Goal: Task Accomplishment & Management: Use online tool/utility

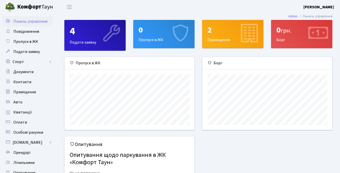
scroll to position [73, 130]
click at [26, 63] on link "Спорт" at bounding box center [28, 62] width 50 height 10
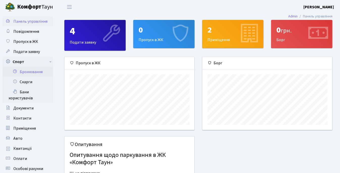
click at [34, 74] on link "Бронювання" at bounding box center [28, 72] width 50 height 10
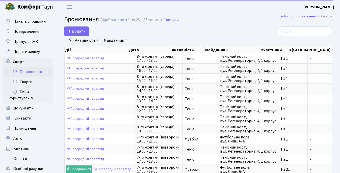
click at [92, 40] on link "Активність" at bounding box center [87, 40] width 28 height 9
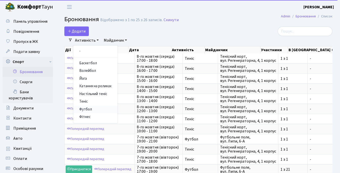
click at [86, 110] on link "Футбол" at bounding box center [95, 110] width 44 height 8
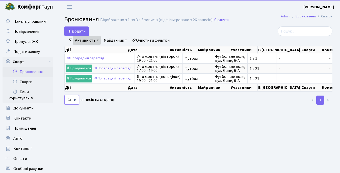
click at [76, 105] on select "10 25 50 100 250 500 1,000" at bounding box center [71, 100] width 15 height 10
click at [64, 95] on select "10 25 50 100 250 500 1,000" at bounding box center [71, 100] width 15 height 10
click at [75, 105] on select "10 25 50 100 250 500 1,000" at bounding box center [71, 100] width 15 height 10
click at [64, 95] on select "10 25 50 100 250 500 1,000" at bounding box center [71, 100] width 15 height 10
select select "50"
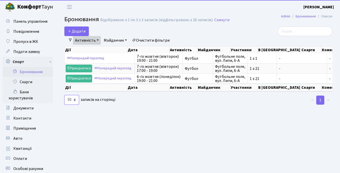
click option "50" at bounding box center [0, 0] width 0 height 0
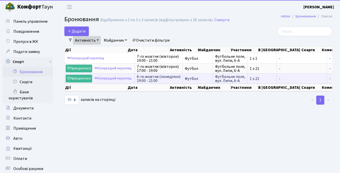
click at [183, 78] on td "Футбол" at bounding box center [198, 78] width 30 height 10
click at [164, 78] on span "6-го жовтня (понеділок) 19:00 - 21:00" at bounding box center [159, 79] width 44 height 8
click at [79, 79] on link "Приєднатися" at bounding box center [79, 79] width 27 height 8
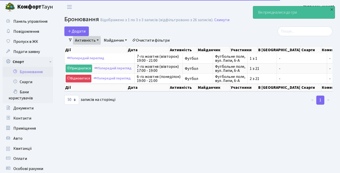
select select "50"
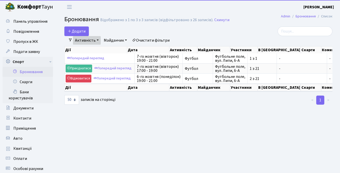
click at [123, 40] on link "Майданчик" at bounding box center [115, 40] width 27 height 9
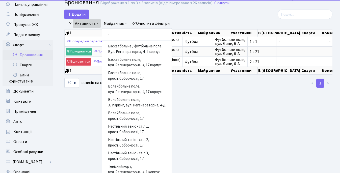
scroll to position [80, 0]
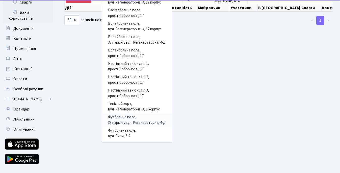
click at [117, 121] on link "Футбольне поле, 33 паркінг, вул. Регенераторна, 4-Д" at bounding box center [137, 120] width 70 height 13
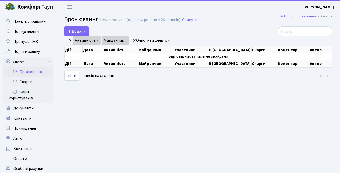
click at [88, 40] on link "Активність" at bounding box center [87, 40] width 28 height 9
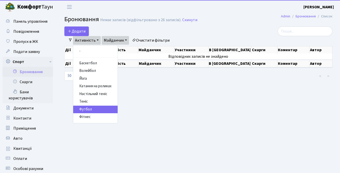
click at [86, 109] on link "Футбол" at bounding box center [95, 110] width 44 height 8
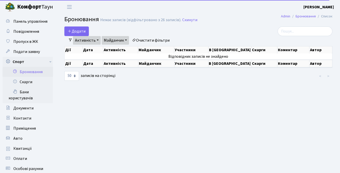
click at [120, 41] on link "Майданчик" at bounding box center [115, 40] width 27 height 9
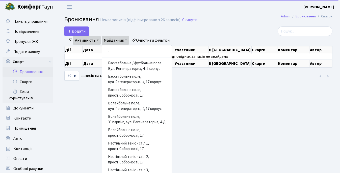
scroll to position [91, 0]
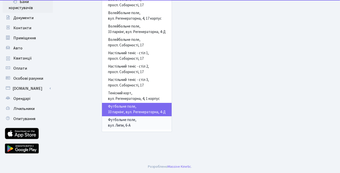
click at [120, 124] on link "Футбольне поле, вул. Липи, 6-А" at bounding box center [137, 122] width 70 height 13
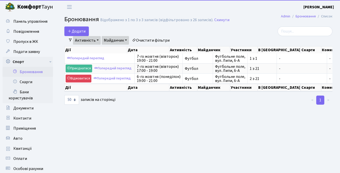
click at [96, 40] on link "Активність" at bounding box center [87, 40] width 28 height 9
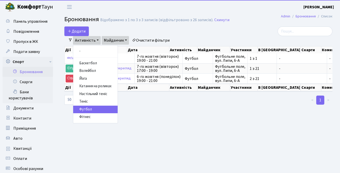
click at [109, 42] on link "Майданчик" at bounding box center [115, 40] width 27 height 9
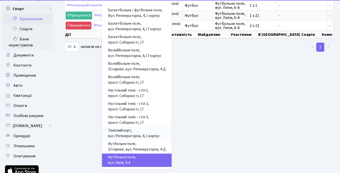
scroll to position [91, 0]
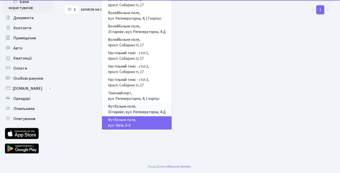
click at [115, 110] on link "Футбольне поле, 33 паркінг, вул. Регенераторна, 4-Д" at bounding box center [137, 109] width 70 height 13
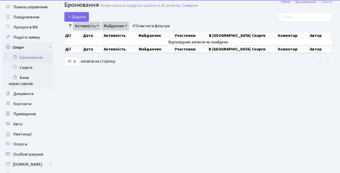
scroll to position [11, 0]
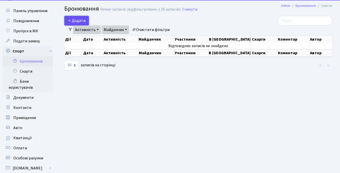
click at [77, 21] on button "Додати" at bounding box center [76, 21] width 24 height 10
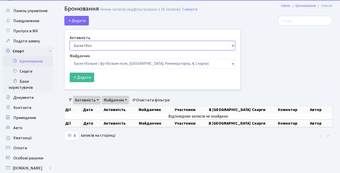
click at [70, 41] on select "Баскетбол Волейбол Йога Катання на роликах Настільний теніс Теніс Футбол Фітнес" at bounding box center [153, 46] width 166 height 10
select select "2"
click option "Футбол" at bounding box center [0, 0] width 0 height 0
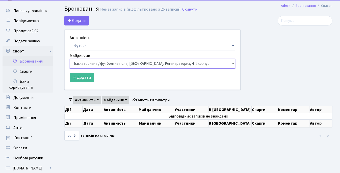
click at [70, 59] on select "Баскетбольне / футбольне поле, Вул. Регенераторна, 4, 1 корпус Баскетбольне пол…" at bounding box center [153, 64] width 166 height 10
select select "6"
click option "Футбольне поле, 33 паркінг, вул. Регенераторна, 4-Д" at bounding box center [0, 0] width 0 height 0
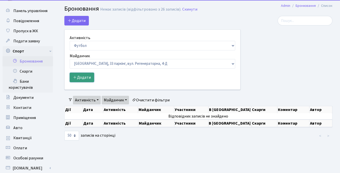
click at [82, 75] on button "Додати" at bounding box center [82, 78] width 24 height 10
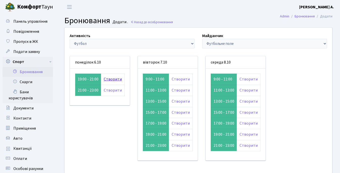
click at [111, 79] on link "Створити" at bounding box center [113, 79] width 18 height 6
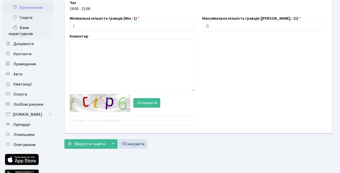
scroll to position [80, 0]
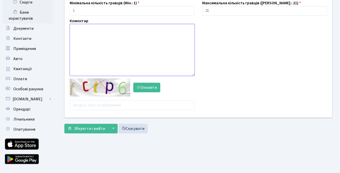
click at [130, 71] on textarea at bounding box center [132, 50] width 125 height 52
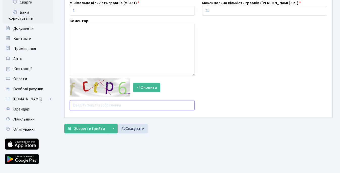
click at [105, 106] on input "text" at bounding box center [132, 106] width 125 height 10
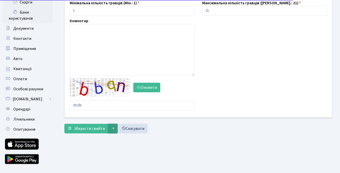
click at [113, 130] on button "▼" at bounding box center [113, 129] width 10 height 10
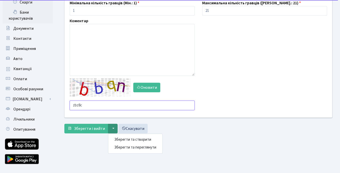
drag, startPoint x: 86, startPoint y: 105, endPoint x: 70, endPoint y: 103, distance: 16.8
click at [70, 103] on input "zbz8c" at bounding box center [132, 106] width 125 height 10
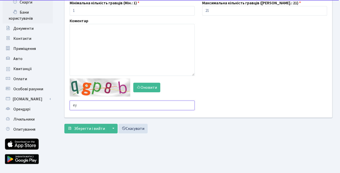
type input "e"
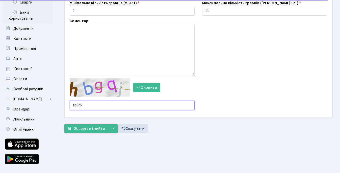
drag, startPoint x: 87, startPoint y: 104, endPoint x: 61, endPoint y: 104, distance: 26.0
click at [70, 104] on input "fpurp" at bounding box center [132, 106] width 125 height 10
type input "fpurp"
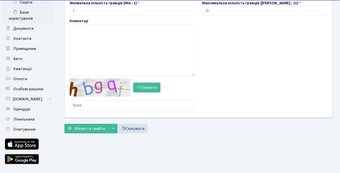
click at [147, 89] on button "Оновити" at bounding box center [146, 88] width 27 height 10
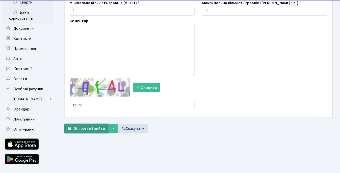
click at [81, 127] on span "Зберегти і вийти" at bounding box center [89, 129] width 31 height 6
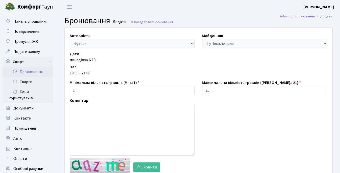
click at [29, 74] on link "Бронювання" at bounding box center [28, 72] width 50 height 10
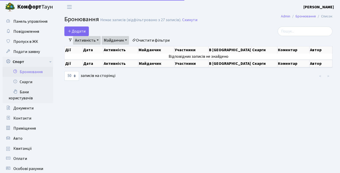
select select "50"
click at [75, 31] on button "Додати" at bounding box center [76, 32] width 24 height 10
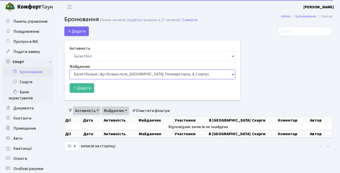
click at [70, 70] on select "Баскетбольне / футбольне поле, Вул. Регенераторна, 4, 1 корпус Баскетбольне пол…" at bounding box center [153, 75] width 166 height 10
select select "6"
click option "[GEOGRAPHIC_DATA], 33 паркінг, вул. Регенераторна, 4-Д" at bounding box center [0, 0] width 0 height 0
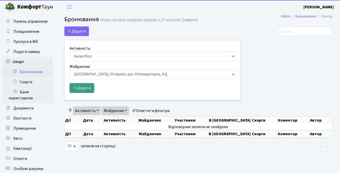
click at [86, 87] on button "Додати" at bounding box center [82, 88] width 24 height 10
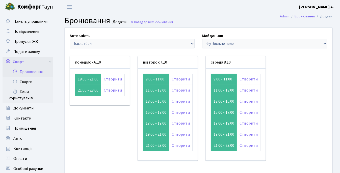
click at [32, 62] on link "Спорт" at bounding box center [28, 62] width 50 height 10
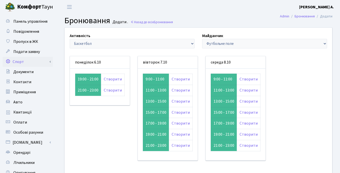
click at [30, 64] on link "Спорт" at bounding box center [28, 62] width 50 height 10
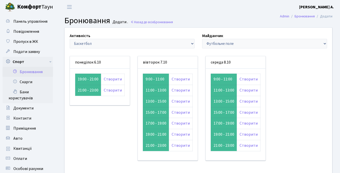
click at [27, 72] on link "Бронювання" at bounding box center [28, 72] width 50 height 10
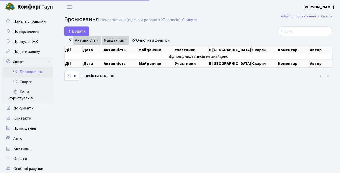
select select "50"
click at [97, 41] on link "Активність" at bounding box center [87, 40] width 28 height 9
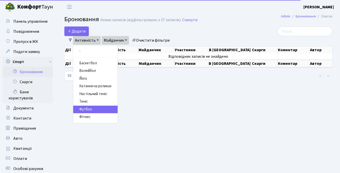
click at [88, 110] on link "Футбол" at bounding box center [95, 110] width 44 height 8
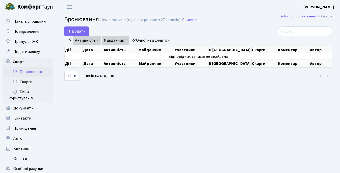
click at [126, 40] on link "Майданчик" at bounding box center [115, 40] width 27 height 9
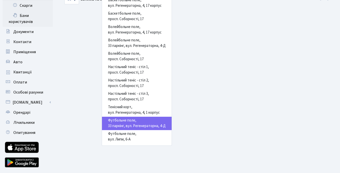
scroll to position [80, 0]
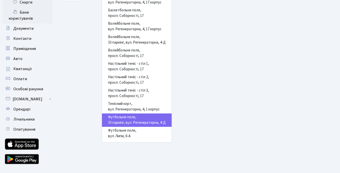
click at [134, 119] on link "Футбольне поле, 33 паркінг, вул. Регенераторна, 4-Д" at bounding box center [137, 120] width 70 height 13
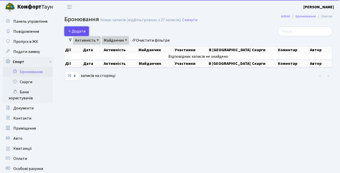
click at [76, 31] on button "Додати" at bounding box center [76, 32] width 24 height 10
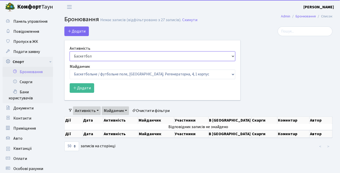
click at [70, 51] on select "Баскетбол Волейбол Йога Катання на роликах Настільний теніс Теніс Футбол Фітнес" at bounding box center [153, 56] width 166 height 10
select select "2"
click option "Футбол" at bounding box center [0, 0] width 0 height 0
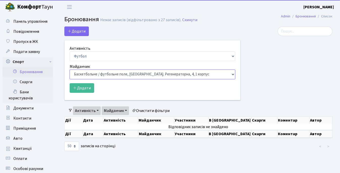
click at [70, 70] on select "Баскетбольне / футбольне поле, Вул. Регенераторна, 4, 1 корпус Баскетбольне пол…" at bounding box center [153, 75] width 166 height 10
select select "6"
click option "[GEOGRAPHIC_DATA], 33 паркінг, вул. Регенераторна, 4-Д" at bounding box center [0, 0] width 0 height 0
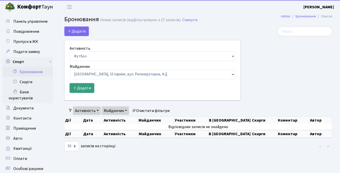
click at [87, 90] on button "Додати" at bounding box center [82, 88] width 24 height 10
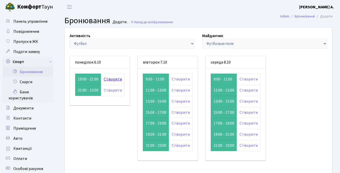
click at [111, 79] on link "Створити" at bounding box center [113, 79] width 18 height 6
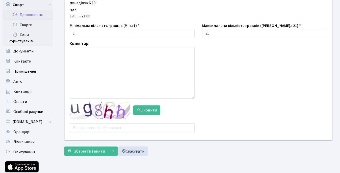
scroll to position [91, 0]
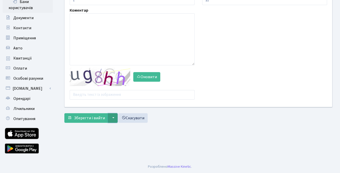
click at [113, 117] on button "▼" at bounding box center [113, 118] width 10 height 10
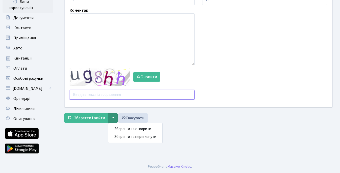
click at [107, 96] on input "text" at bounding box center [132, 95] width 125 height 10
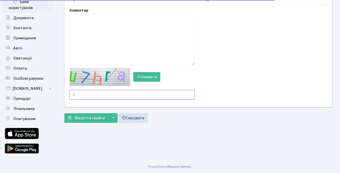
drag, startPoint x: 89, startPoint y: 93, endPoint x: 69, endPoint y: 91, distance: 20.0
click at [70, 92] on input "c" at bounding box center [132, 95] width 125 height 10
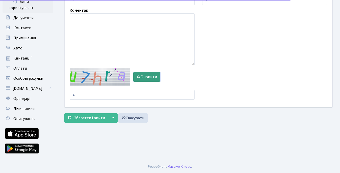
click at [151, 77] on button "Оновити" at bounding box center [146, 77] width 27 height 10
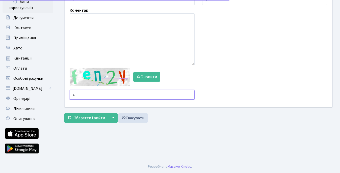
drag, startPoint x: 76, startPoint y: 95, endPoint x: 64, endPoint y: 93, distance: 12.9
click at [70, 93] on input "c" at bounding box center [132, 95] width 125 height 10
type input "xh8aa"
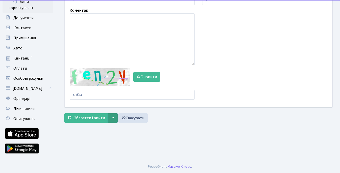
click at [114, 118] on button "▼" at bounding box center [113, 118] width 10 height 10
click at [118, 136] on button "Зберегти та переглянути" at bounding box center [135, 137] width 54 height 8
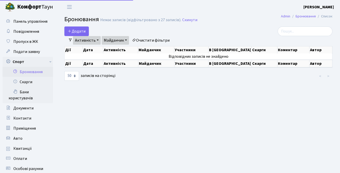
select select "50"
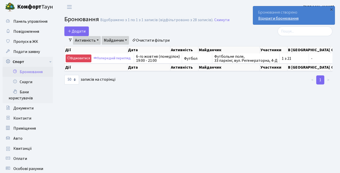
click at [277, 19] on link "Відкрити бронювання" at bounding box center [278, 19] width 40 height 6
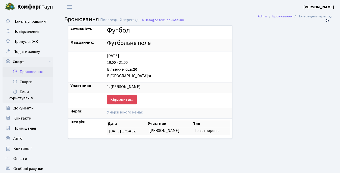
click at [28, 73] on link "Бронювання" at bounding box center [28, 72] width 50 height 10
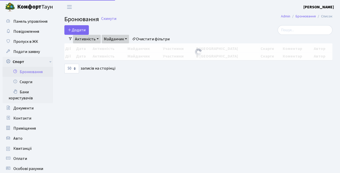
select select "50"
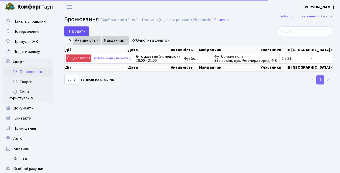
click at [76, 30] on button "Додати" at bounding box center [76, 32] width 24 height 10
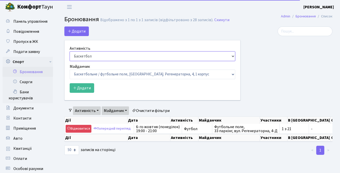
click at [70, 51] on select "Баскетбол Волейбол Йога Катання на роликах Настільний теніс Теніс Футбол Фітнес" at bounding box center [153, 56] width 166 height 10
select select "2"
click option "Футбол" at bounding box center [0, 0] width 0 height 0
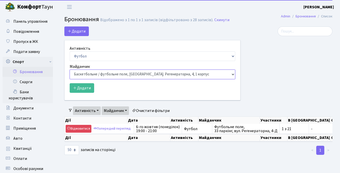
click at [70, 70] on select "Баскетбольне / футбольне поле, Вул. Регенераторна, 4, 1 корпус Баскетбольне пол…" at bounding box center [153, 75] width 166 height 10
select select "6"
click option "[GEOGRAPHIC_DATA], 33 паркінг, вул. Регенераторна, 4-Д" at bounding box center [0, 0] width 0 height 0
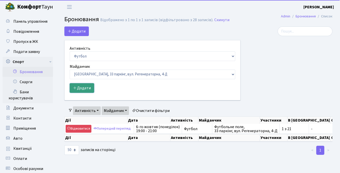
click at [81, 87] on button "Додати" at bounding box center [82, 88] width 24 height 10
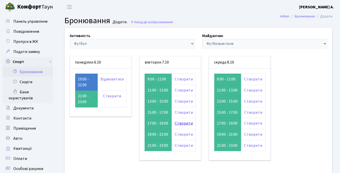
click at [182, 124] on link "Створити" at bounding box center [184, 124] width 18 height 6
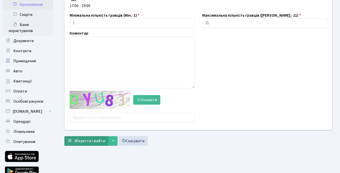
scroll to position [80, 0]
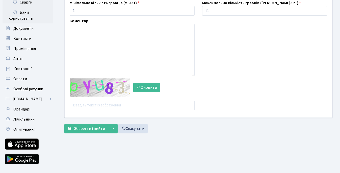
click at [94, 112] on div "Активність - Баскетбол Волейбол Йога Катання на роликах Настільний теніс Теніс …" at bounding box center [198, 33] width 275 height 170
click at [147, 84] on button "Оновити" at bounding box center [146, 88] width 27 height 10
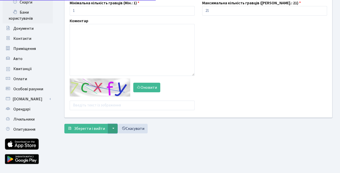
click at [111, 127] on button "▼" at bounding box center [113, 129] width 10 height 10
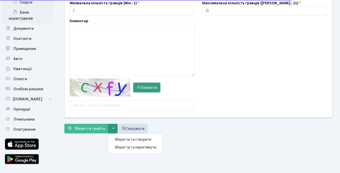
click at [153, 87] on button "Оновити" at bounding box center [146, 88] width 27 height 10
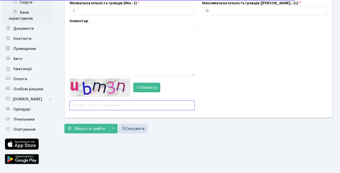
click at [98, 107] on input "text" at bounding box center [132, 106] width 125 height 10
type input "c9umu"
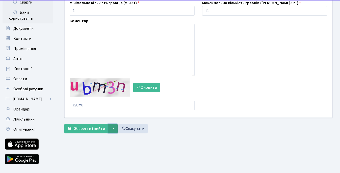
click at [114, 125] on button "▼" at bounding box center [113, 129] width 10 height 10
click at [121, 147] on button "Зберегти та переглянути" at bounding box center [135, 148] width 54 height 8
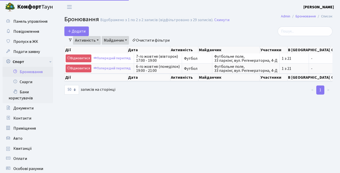
select select "50"
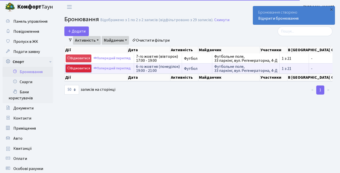
click at [87, 69] on link "Відмовитися" at bounding box center [79, 69] width 26 height 8
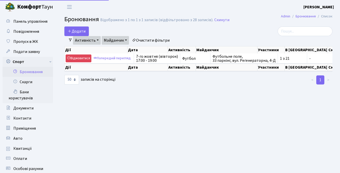
select select "50"
click at [328, 84] on li ">" at bounding box center [328, 79] width 8 height 9
click at [88, 40] on link "Активність" at bounding box center [87, 40] width 28 height 9
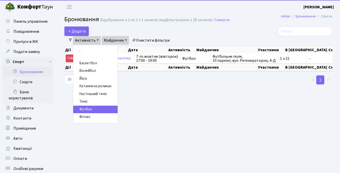
click at [117, 40] on link "Майданчик" at bounding box center [115, 40] width 27 height 9
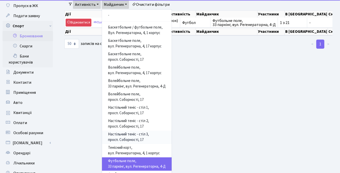
scroll to position [91, 0]
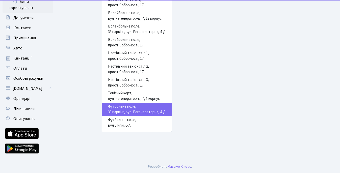
click at [135, 108] on link "Футбольне поле, 33 паркінг, вул. Регенераторна, 4-Д" at bounding box center [137, 109] width 70 height 13
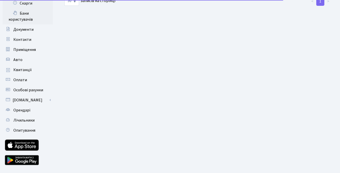
scroll to position [11, 0]
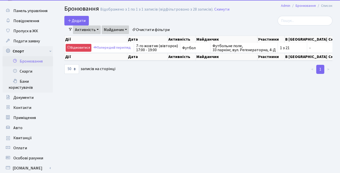
click at [30, 63] on link "Бронювання" at bounding box center [28, 61] width 50 height 10
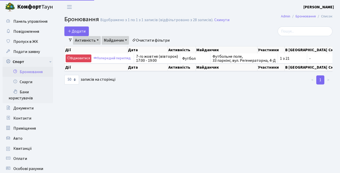
select select "50"
click at [96, 41] on link "Активність" at bounding box center [87, 40] width 28 height 9
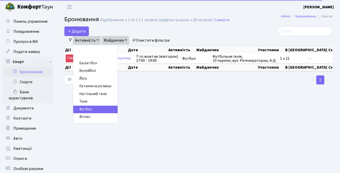
click at [96, 41] on link "Активність" at bounding box center [87, 40] width 28 height 9
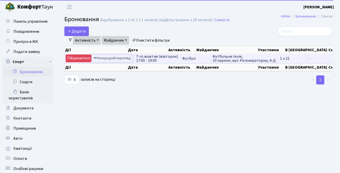
click at [108, 59] on link "Попередній перегляд" at bounding box center [112, 59] width 40 height 8
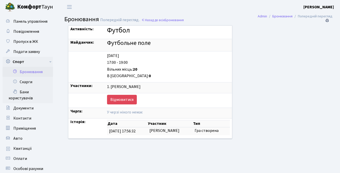
click at [36, 70] on link "Бронювання" at bounding box center [28, 72] width 50 height 10
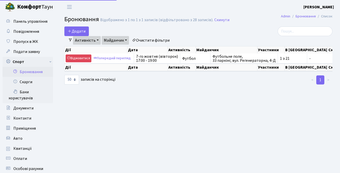
select select "50"
click at [78, 32] on button "Додати" at bounding box center [76, 32] width 24 height 10
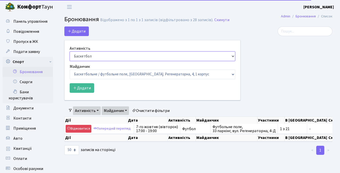
select select "2"
click option "Футбол" at bounding box center [0, 0] width 0 height 0
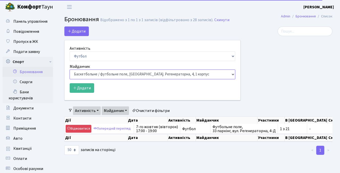
click at [70, 70] on select "Баскетбольне / футбольне поле, Вул. Регенераторна, 4, 1 корпус Баскетбольне пол…" at bounding box center [153, 75] width 166 height 10
select select "6"
click option "Футбольне поле, 33 паркінг, вул. Регенераторна, 4-Д" at bounding box center [0, 0] width 0 height 0
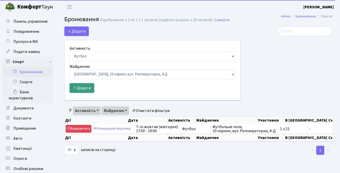
click at [80, 86] on button "Додати" at bounding box center [82, 88] width 24 height 10
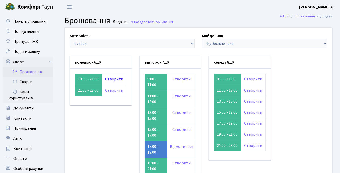
click at [115, 78] on link "Створити" at bounding box center [114, 79] width 18 height 6
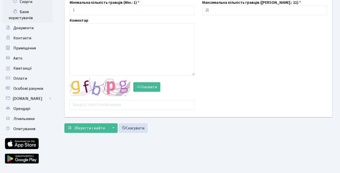
scroll to position [91, 0]
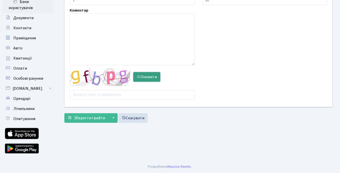
click at [144, 76] on button "Оновити" at bounding box center [146, 77] width 27 height 10
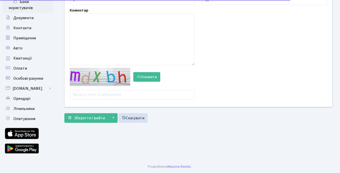
click at [92, 99] on div "Активність - Баскетбол Волейбол Йога Катання на роликах Настільний теніс [PERSO…" at bounding box center [198, 22] width 275 height 170
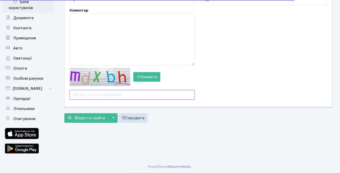
click at [89, 96] on input "text" at bounding box center [132, 95] width 125 height 10
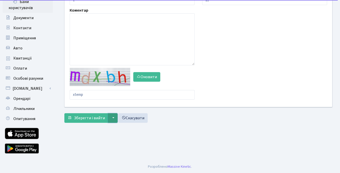
click at [109, 117] on button "▼" at bounding box center [113, 118] width 10 height 10
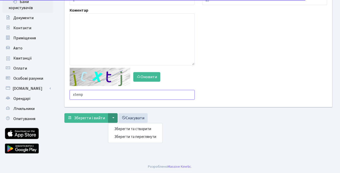
click at [82, 98] on input "xtemp" at bounding box center [132, 95] width 125 height 10
drag, startPoint x: 87, startPoint y: 95, endPoint x: 50, endPoint y: 93, distance: 37.4
click at [70, 93] on input "xtemp" at bounding box center [132, 95] width 125 height 10
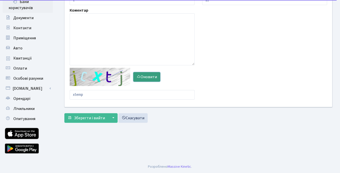
click at [149, 75] on button "Оновити" at bounding box center [146, 77] width 27 height 10
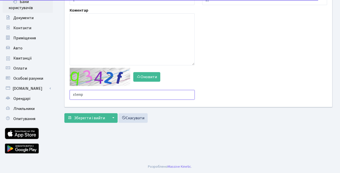
drag, startPoint x: 85, startPoint y: 96, endPoint x: 50, endPoint y: 97, distance: 35.3
click at [70, 97] on input "xtemp" at bounding box center [132, 95] width 125 height 10
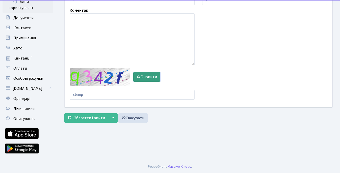
click at [143, 76] on button "Оновити" at bounding box center [146, 77] width 27 height 10
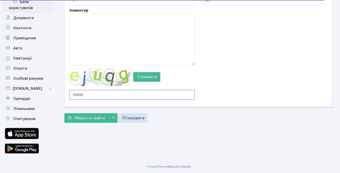
drag, startPoint x: 90, startPoint y: 93, endPoint x: 57, endPoint y: 94, distance: 33.6
click at [70, 94] on input "xtemp" at bounding box center [132, 95] width 125 height 10
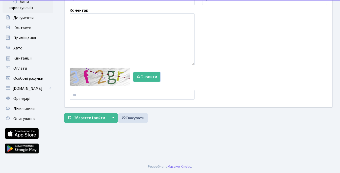
drag, startPoint x: 154, startPoint y: 75, endPoint x: 147, endPoint y: 80, distance: 8.3
click at [153, 75] on button "Оновити" at bounding box center [146, 77] width 27 height 10
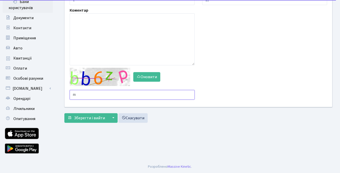
drag, startPoint x: 85, startPoint y: 96, endPoint x: 60, endPoint y: 91, distance: 25.6
click at [70, 91] on input "m" at bounding box center [132, 95] width 125 height 10
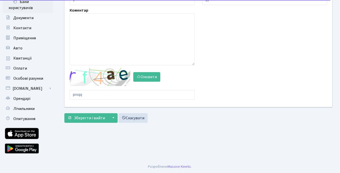
drag, startPoint x: 79, startPoint y: 98, endPoint x: 72, endPoint y: 94, distance: 7.8
click at [67, 96] on div "Активність - Баскетбол Волейбол Йога Катання на роликах Настільний теніс Теніс …" at bounding box center [198, 22] width 275 height 170
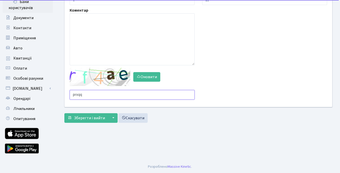
drag, startPoint x: 67, startPoint y: 92, endPoint x: 59, endPoint y: 93, distance: 7.9
click at [70, 93] on input "prxqq" at bounding box center [132, 95] width 125 height 10
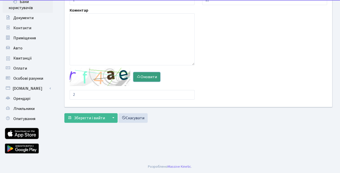
drag, startPoint x: 147, startPoint y: 76, endPoint x: 139, endPoint y: 76, distance: 7.8
click at [147, 76] on button "Оновити" at bounding box center [146, 77] width 27 height 10
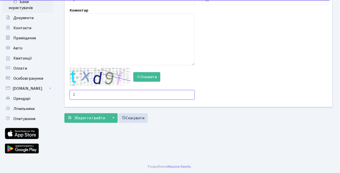
drag, startPoint x: 71, startPoint y: 92, endPoint x: 61, endPoint y: 93, distance: 10.1
click at [70, 93] on input "2" at bounding box center [132, 95] width 125 height 10
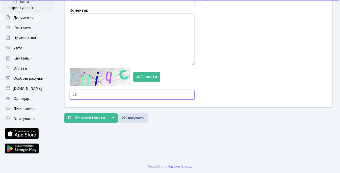
type input "z"
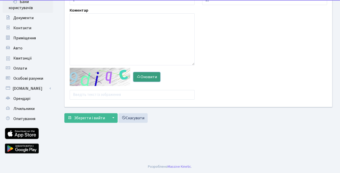
click at [144, 75] on button "Оновити" at bounding box center [146, 77] width 27 height 10
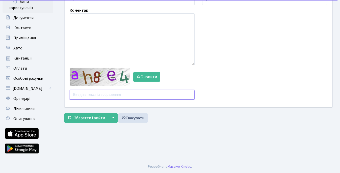
click at [88, 96] on input "text" at bounding box center [132, 95] width 125 height 10
type input "89npc"
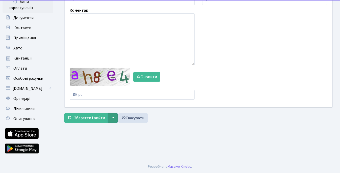
click at [115, 115] on button "▼" at bounding box center [113, 118] width 10 height 10
click at [127, 135] on button "Зберегти та переглянути" at bounding box center [135, 137] width 54 height 8
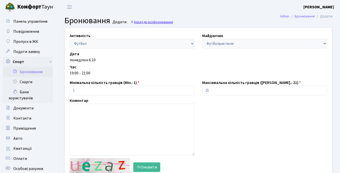
click at [142, 23] on link "Назад до всіх Бронювання" at bounding box center [152, 22] width 42 height 5
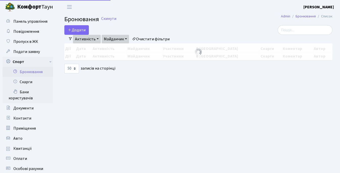
select select "50"
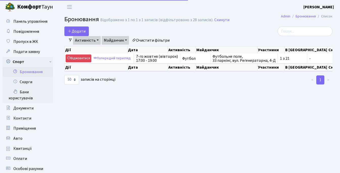
select select "50"
click at [34, 73] on link "Бронювання" at bounding box center [28, 72] width 50 height 10
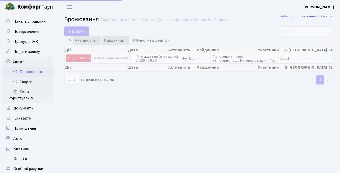
select select "50"
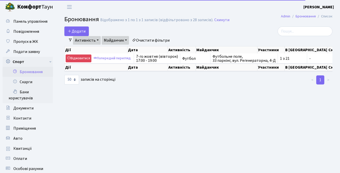
click at [97, 40] on link "Активність" at bounding box center [87, 40] width 28 height 9
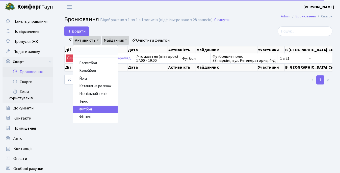
click at [85, 53] on link "-" at bounding box center [95, 51] width 44 height 8
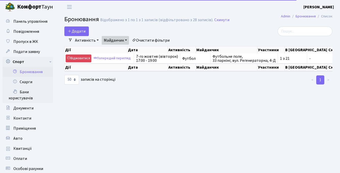
click at [127, 39] on link "Майданчик" at bounding box center [115, 40] width 27 height 9
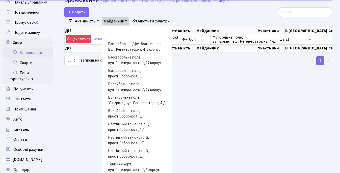
scroll to position [53, 0]
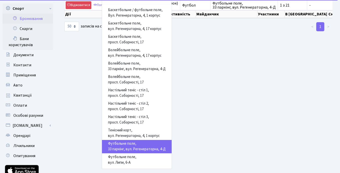
click at [133, 147] on link "Футбольне поле, 33 паркінг, вул. Регенераторна, 4-Д" at bounding box center [137, 146] width 70 height 13
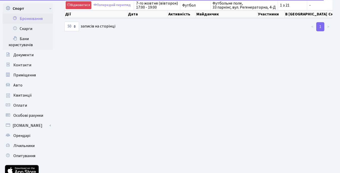
scroll to position [0, 0]
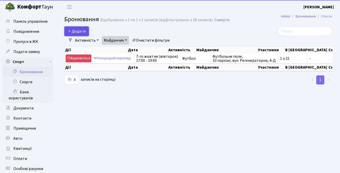
click at [75, 30] on button "Додати" at bounding box center [76, 32] width 24 height 10
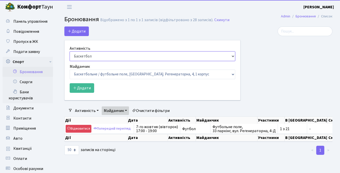
click at [70, 51] on select "Баскетбол Волейбол Йога Катання на роликах Настільний теніс Теніс Футбол Фітнес" at bounding box center [153, 56] width 166 height 10
select select "2"
click option "Футбол" at bounding box center [0, 0] width 0 height 0
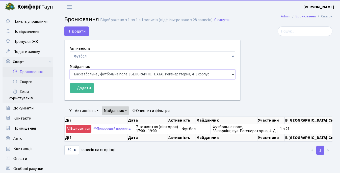
click at [70, 70] on select "Баскетбольне / футбольне поле, Вул. Регенераторна, 4, 1 корпус Баскетбольне пол…" at bounding box center [153, 75] width 166 height 10
select select "6"
click option "Футбольне поле, 33 паркінг, вул. Регенераторна, 4-Д" at bounding box center [0, 0] width 0 height 0
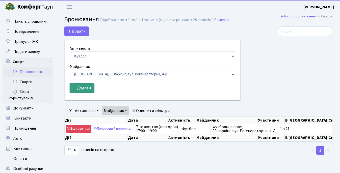
click at [81, 87] on button "Додати" at bounding box center [82, 88] width 24 height 10
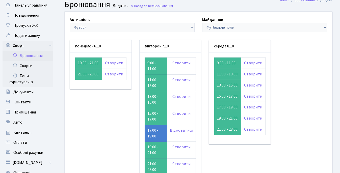
scroll to position [27, 0]
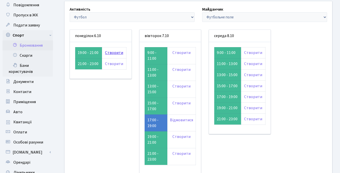
click at [113, 52] on link "Створити" at bounding box center [114, 53] width 18 height 6
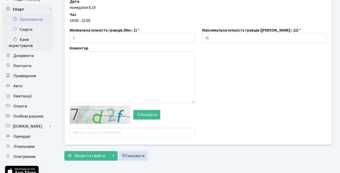
scroll to position [53, 0]
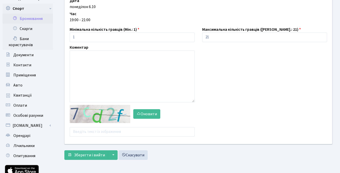
click at [88, 137] on div "Активність - Баскетбол Волейбол Йога Катання на роликах Настільний теніс [PERSO…" at bounding box center [198, 60] width 275 height 170
click at [144, 112] on button "Оновити" at bounding box center [146, 114] width 27 height 10
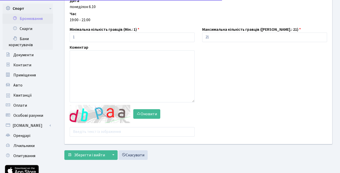
click at [93, 137] on div "Активність - Баскетбол Волейбол Йога Катання на роликах Настільний теніс [PERSO…" at bounding box center [198, 60] width 275 height 170
click at [145, 114] on button "Оновити" at bounding box center [146, 114] width 27 height 10
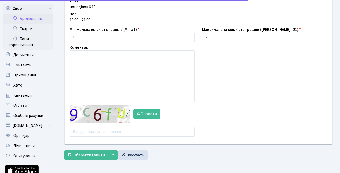
click at [80, 138] on div "Активність - Баскетбол Волейбол Йога Катання на роликах Настільний теніс [PERSO…" at bounding box center [198, 60] width 275 height 170
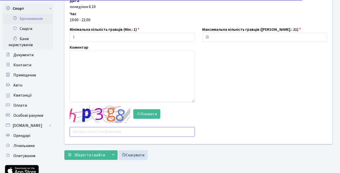
click at [81, 134] on input "text" at bounding box center [132, 132] width 125 height 10
type input "m34zd"
click at [111, 157] on button "▼" at bounding box center [113, 155] width 10 height 10
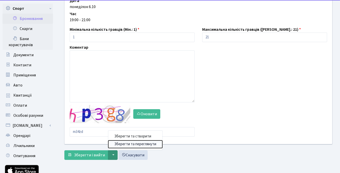
click at [125, 146] on button "Зберегти та переглянути" at bounding box center [135, 145] width 54 height 8
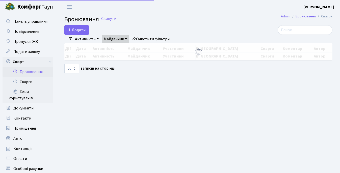
select select "50"
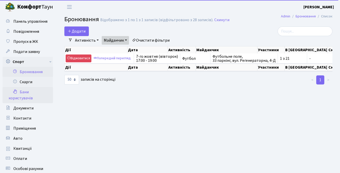
click at [27, 90] on link "Бани користувачів" at bounding box center [28, 95] width 50 height 16
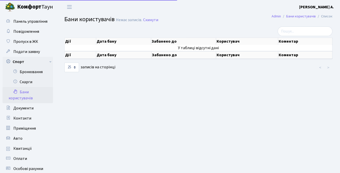
select select "25"
click at [27, 84] on link "Скарги" at bounding box center [28, 82] width 50 height 10
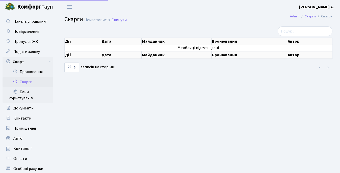
select select "25"
